Goal: Information Seeking & Learning: Learn about a topic

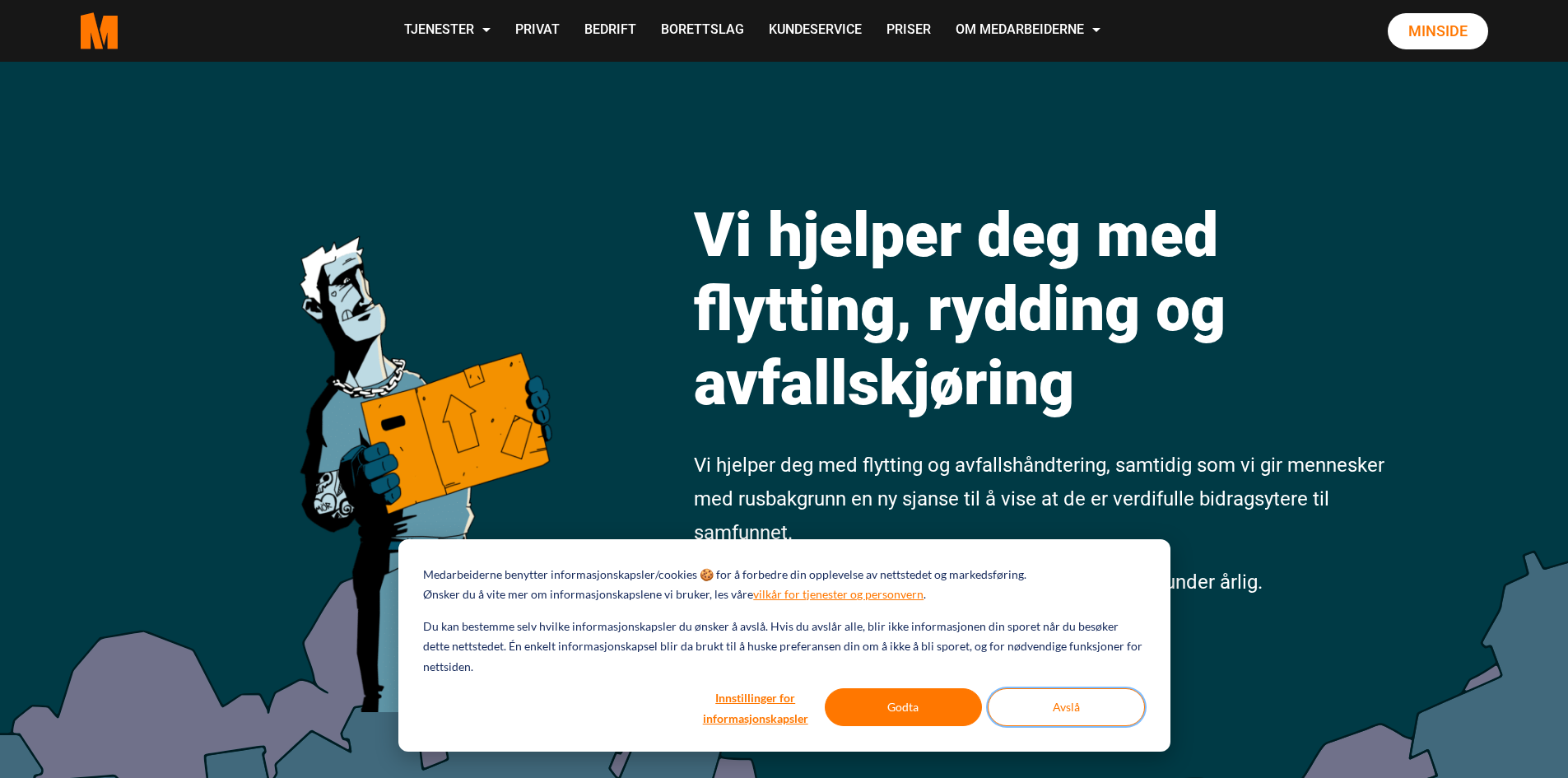
click at [1065, 713] on button "Avslå" at bounding box center [1067, 707] width 157 height 38
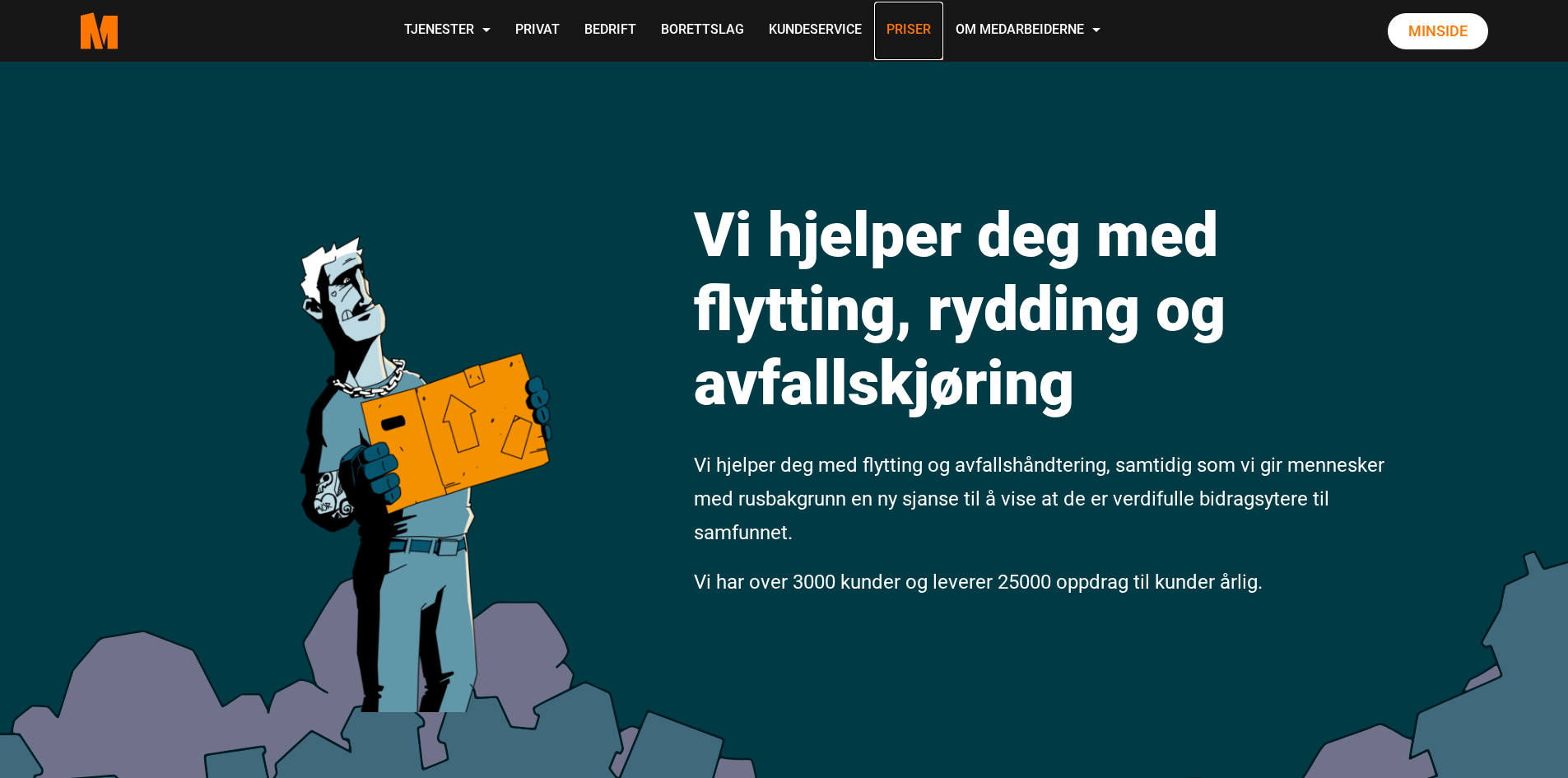
click at [910, 31] on link "Priser" at bounding box center [909, 31] width 69 height 59
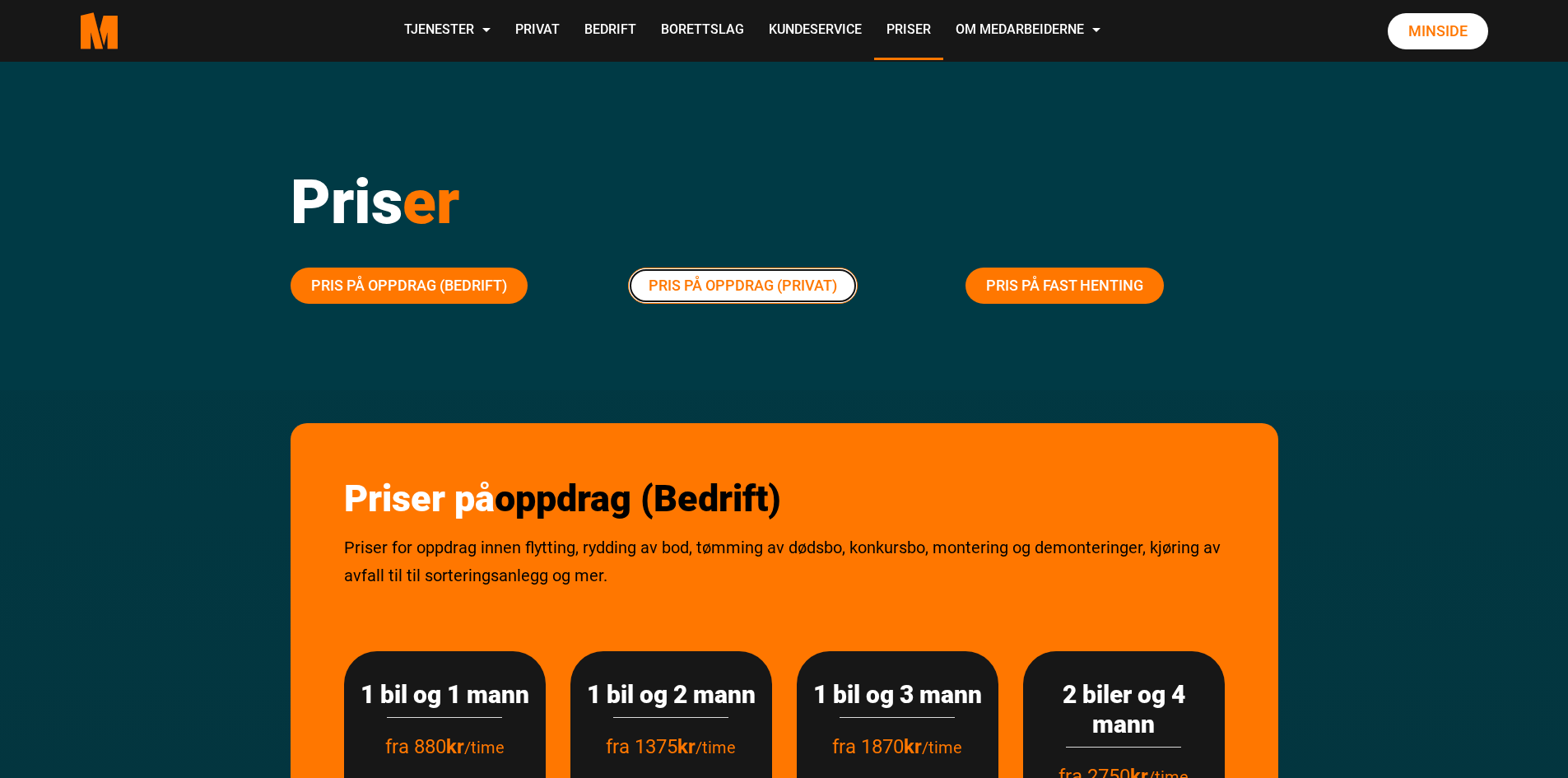
click at [719, 289] on link "Pris på oppdrag (Privat)" at bounding box center [743, 286] width 230 height 36
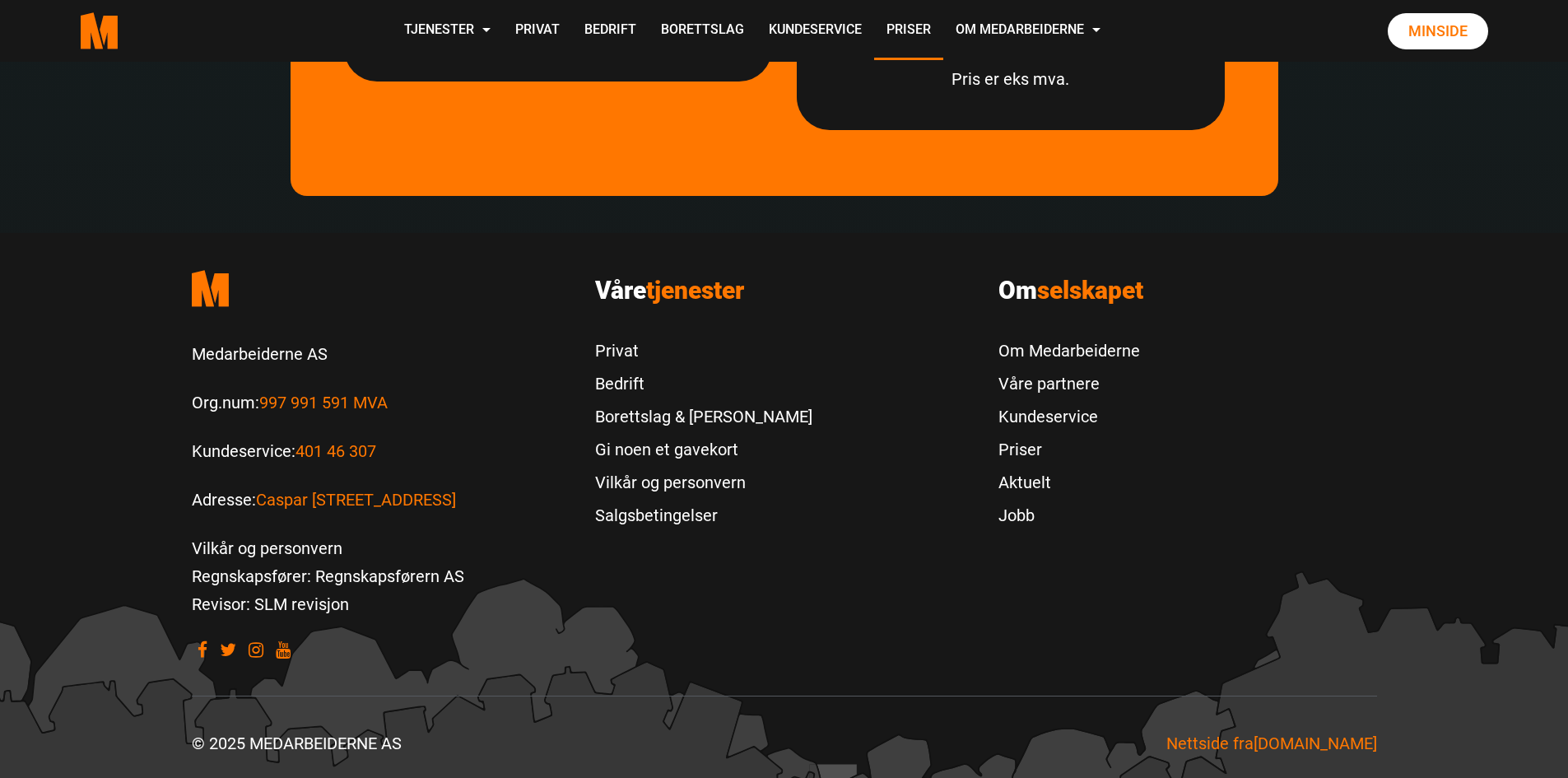
scroll to position [5128, 0]
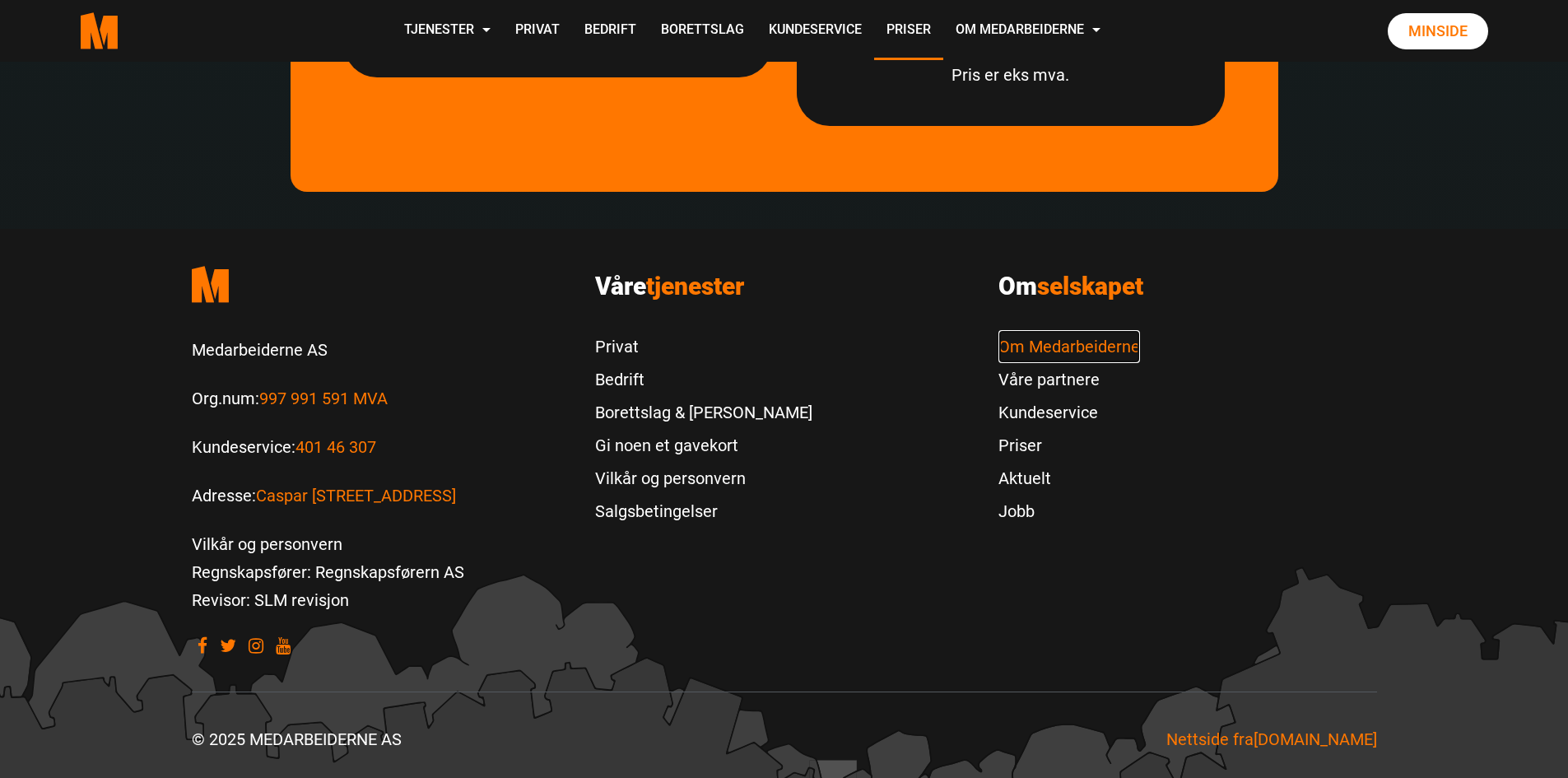
click at [1032, 346] on link "Om Medarbeiderne" at bounding box center [1070, 346] width 142 height 33
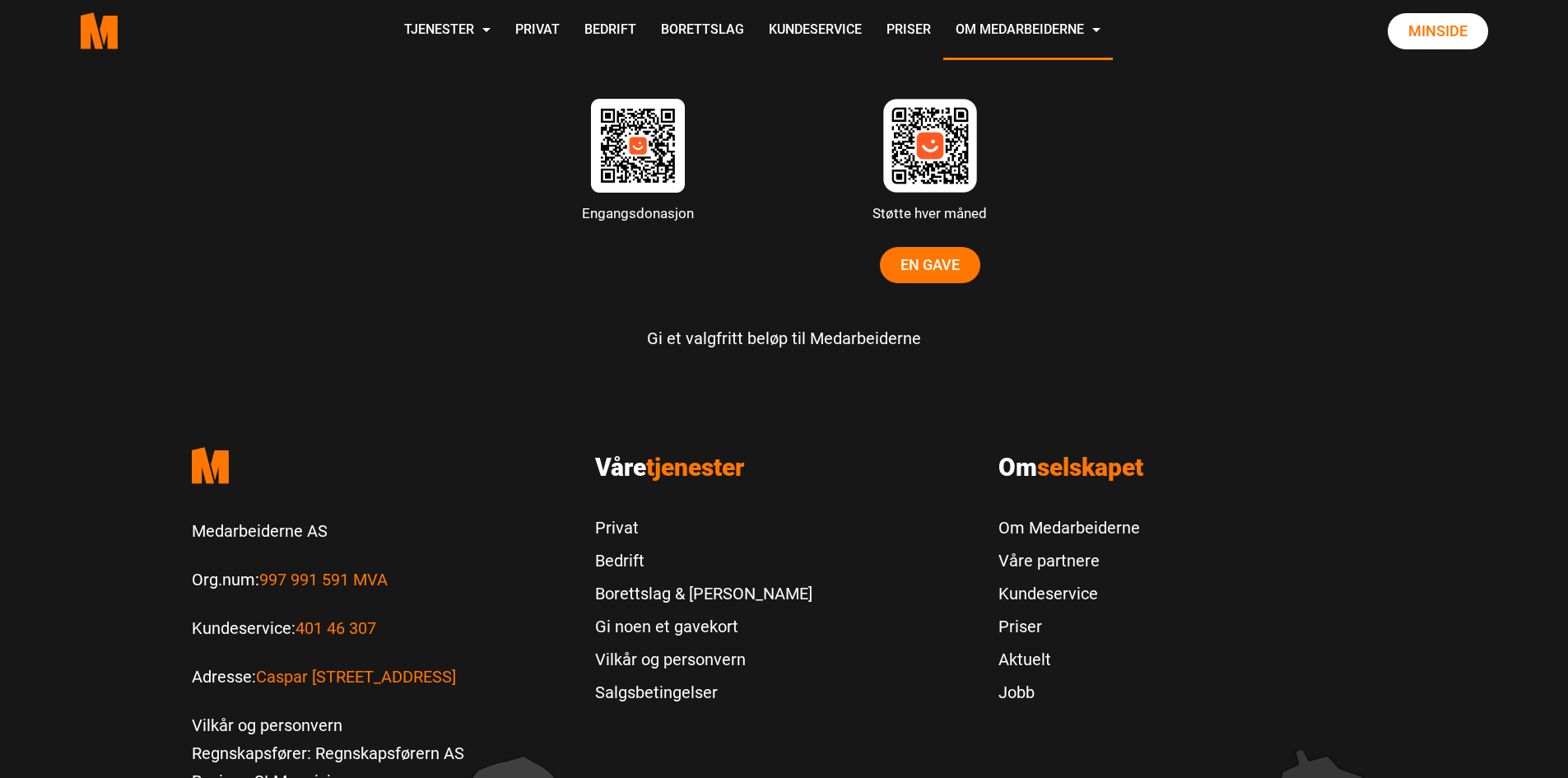
scroll to position [4949, 0]
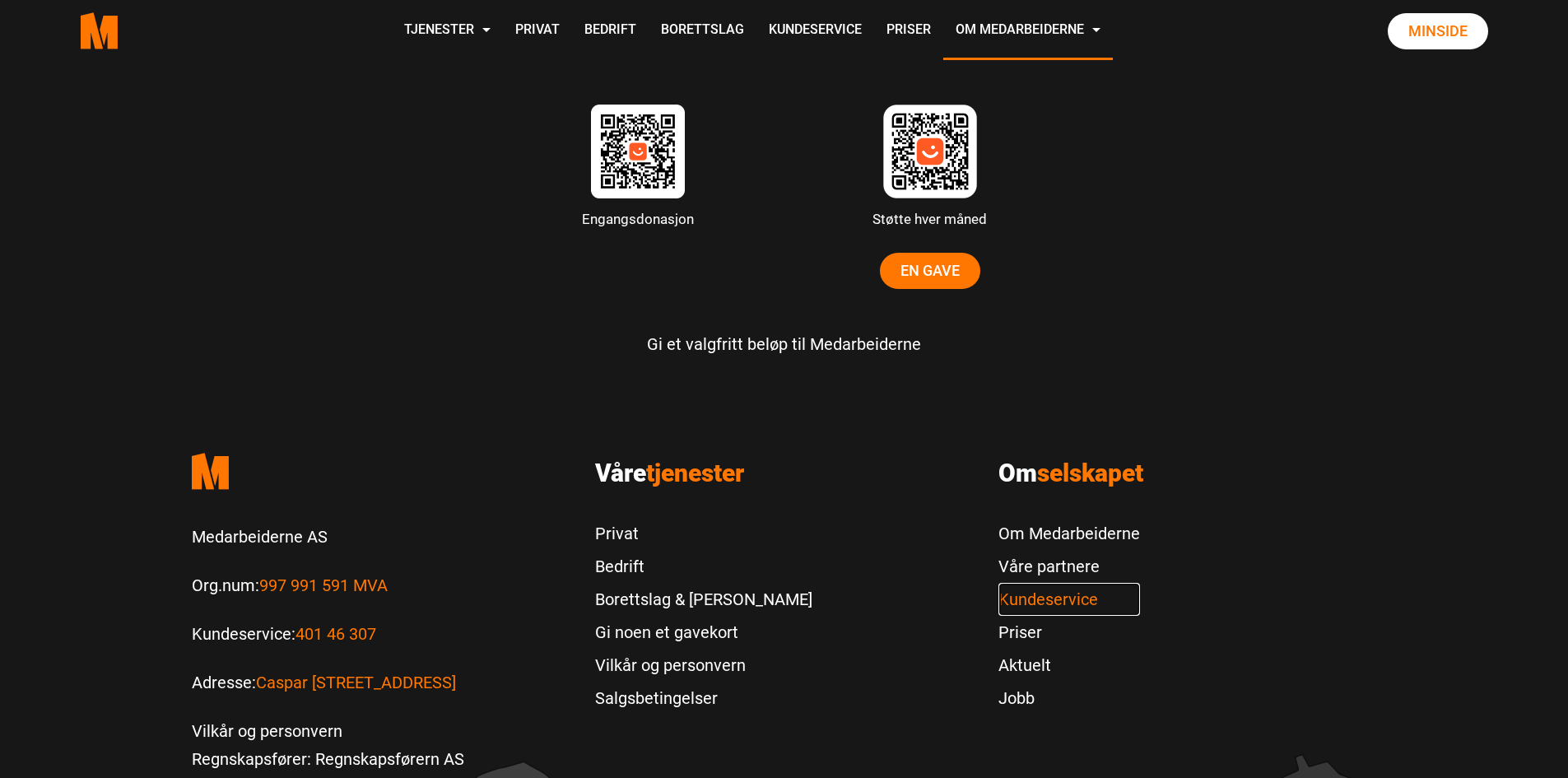
click at [1065, 592] on link "Kundeservice" at bounding box center [1070, 599] width 142 height 33
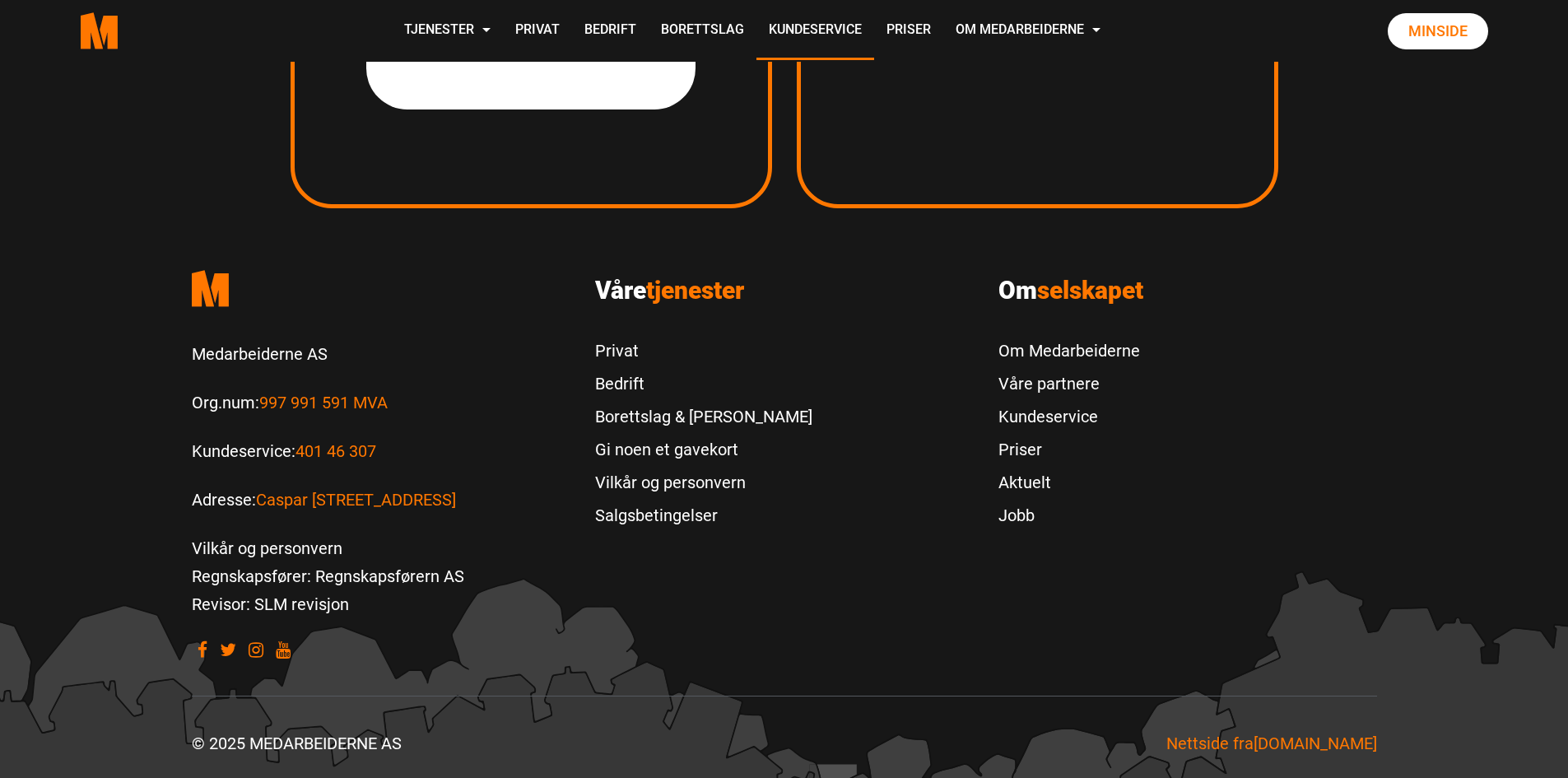
scroll to position [3059, 0]
